Goal: Task Accomplishment & Management: Use online tool/utility

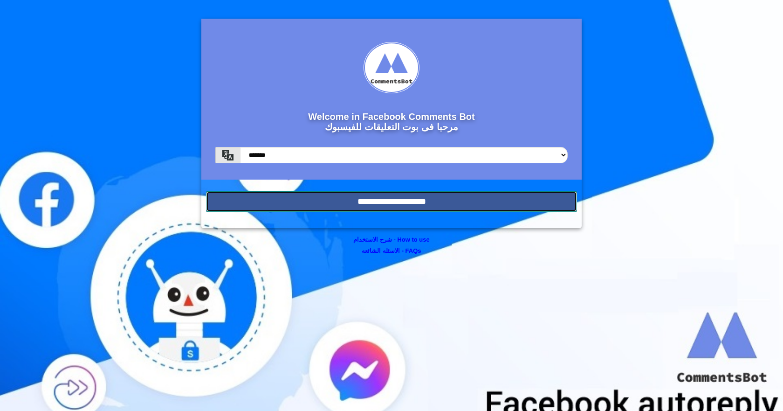
click at [387, 199] on input "**********" at bounding box center [391, 201] width 371 height 21
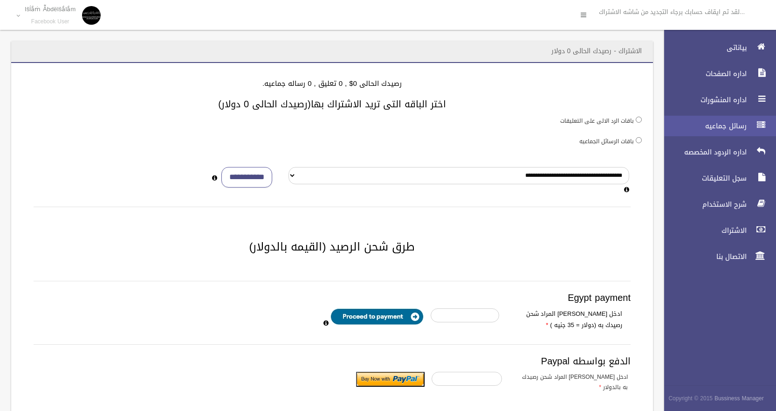
click at [712, 130] on span "رسائل جماعيه" at bounding box center [702, 125] width 93 height 9
